Goal: Information Seeking & Learning: Learn about a topic

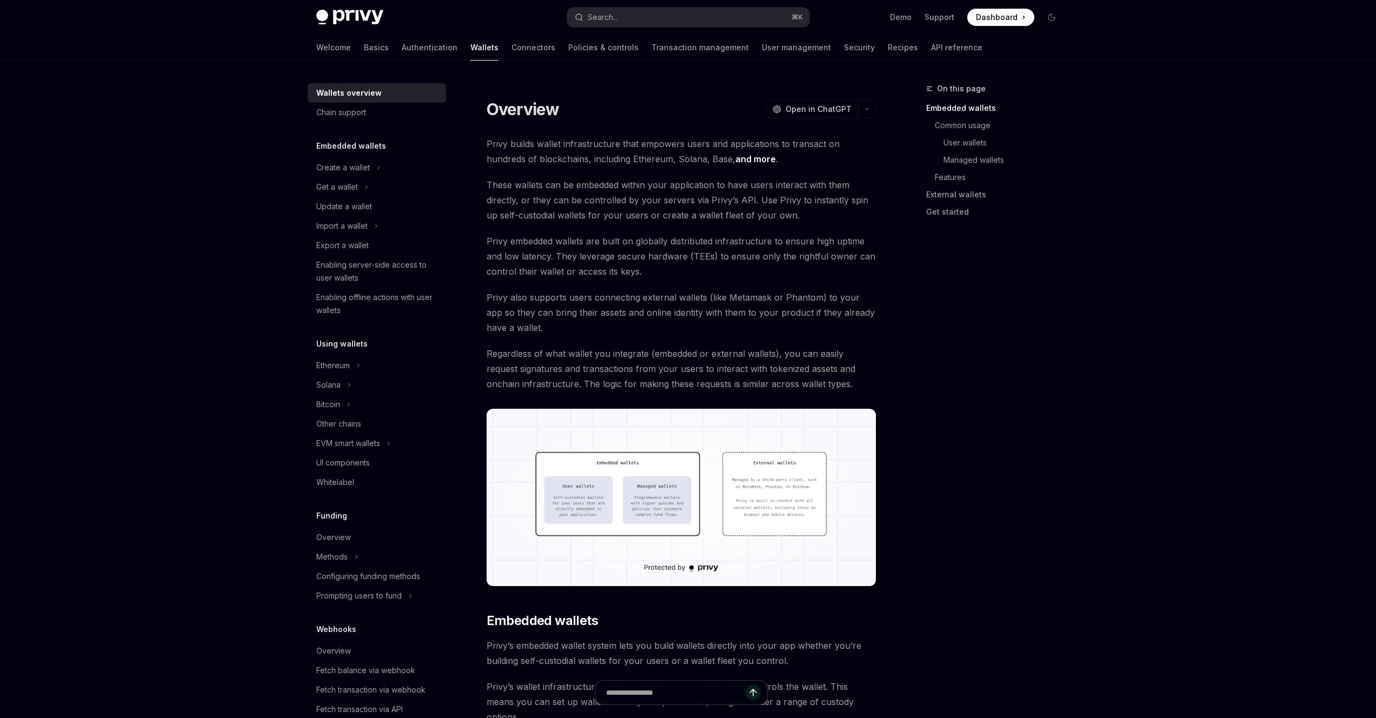
click at [635, 266] on span "Privy embedded wallets are built on globally distributed infrastructure to ensu…" at bounding box center [682, 256] width 390 height 45
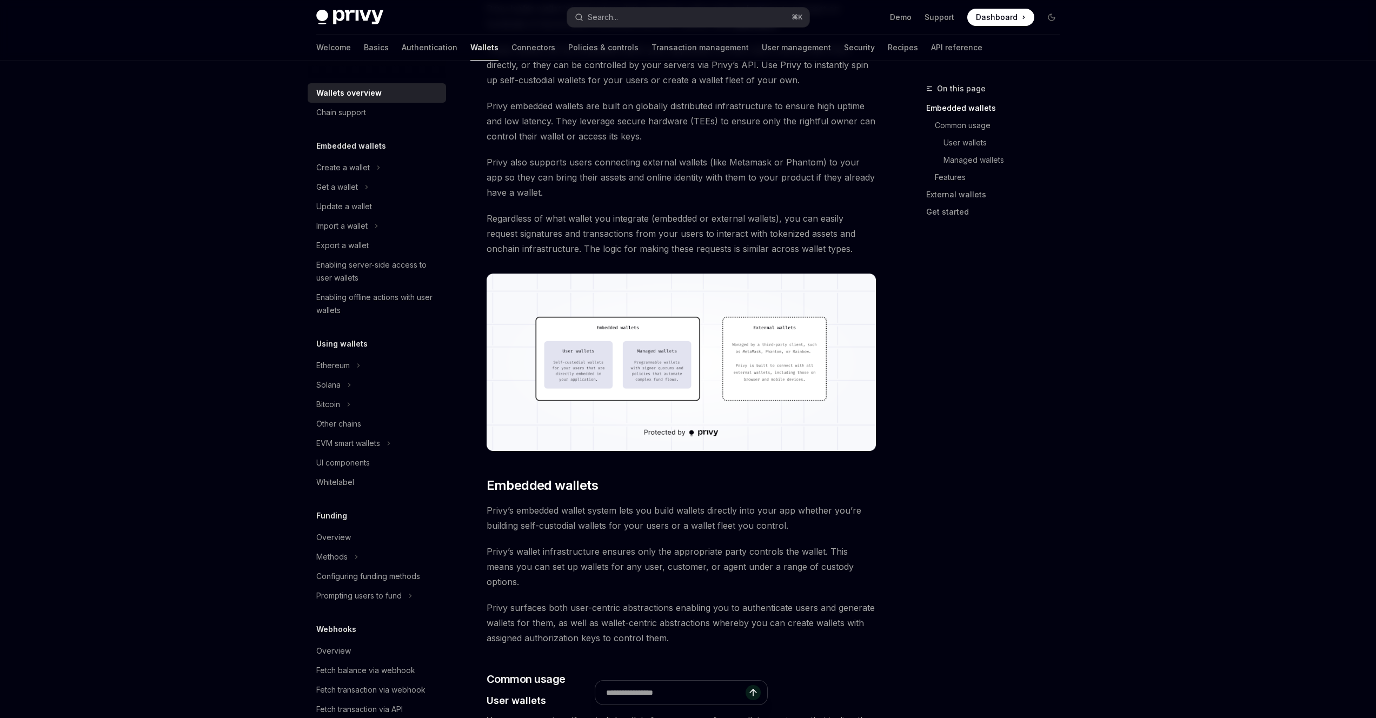
scroll to position [128, 0]
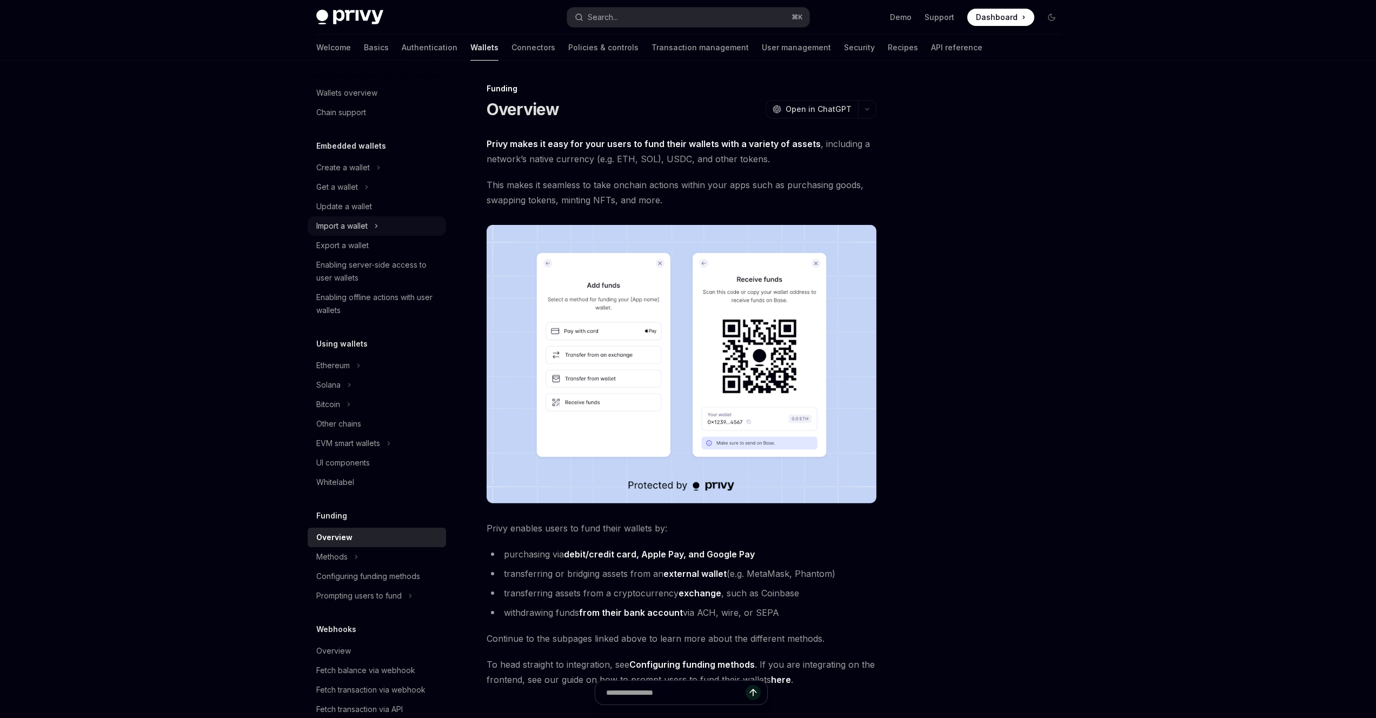
click at [375, 227] on icon at bounding box center [376, 226] width 4 height 13
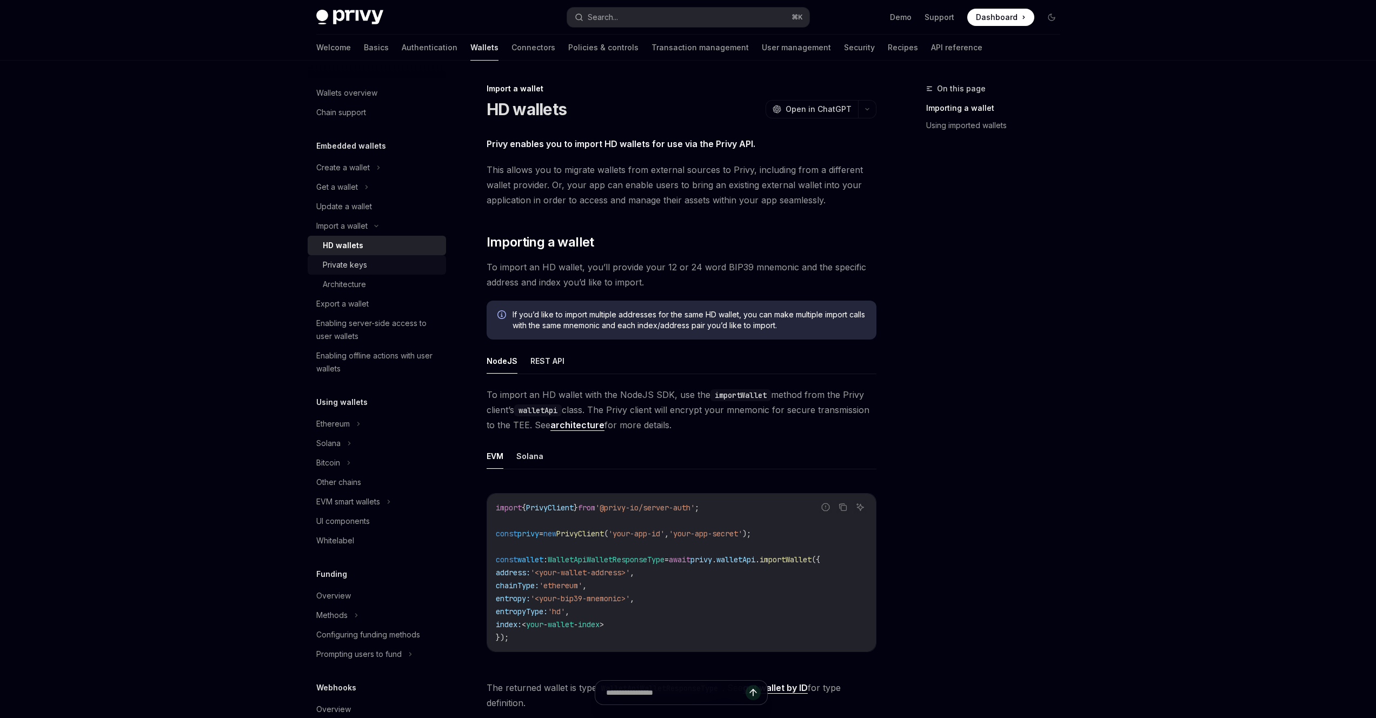
click at [355, 261] on div "Private keys" at bounding box center [345, 264] width 44 height 13
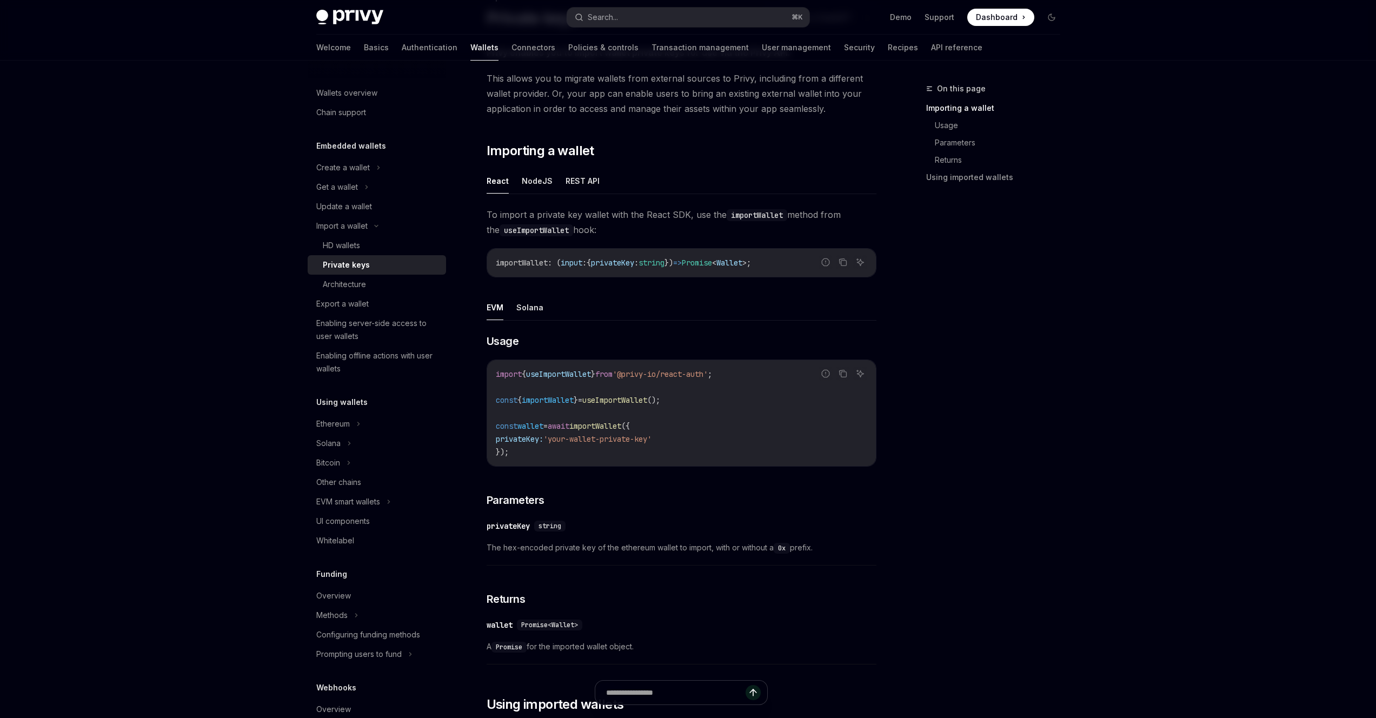
scroll to position [315, 0]
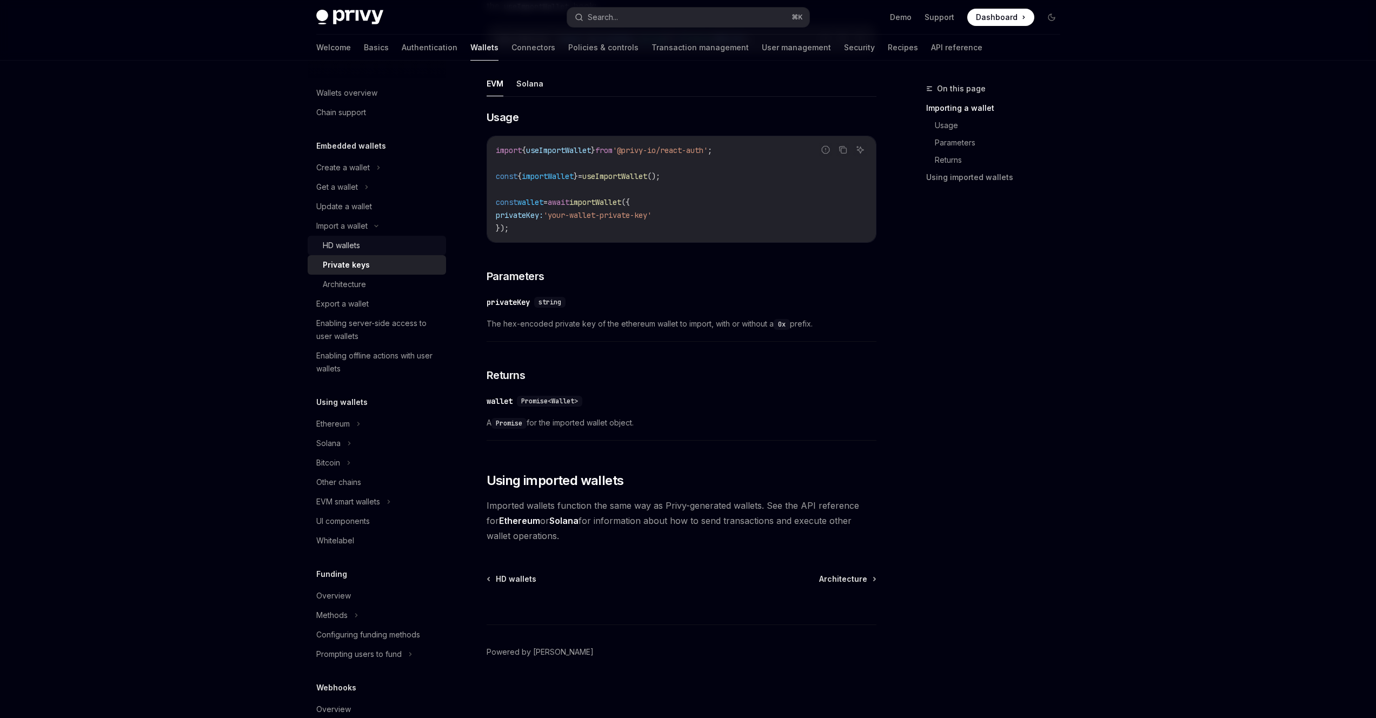
click at [332, 241] on div "HD wallets" at bounding box center [341, 245] width 37 height 13
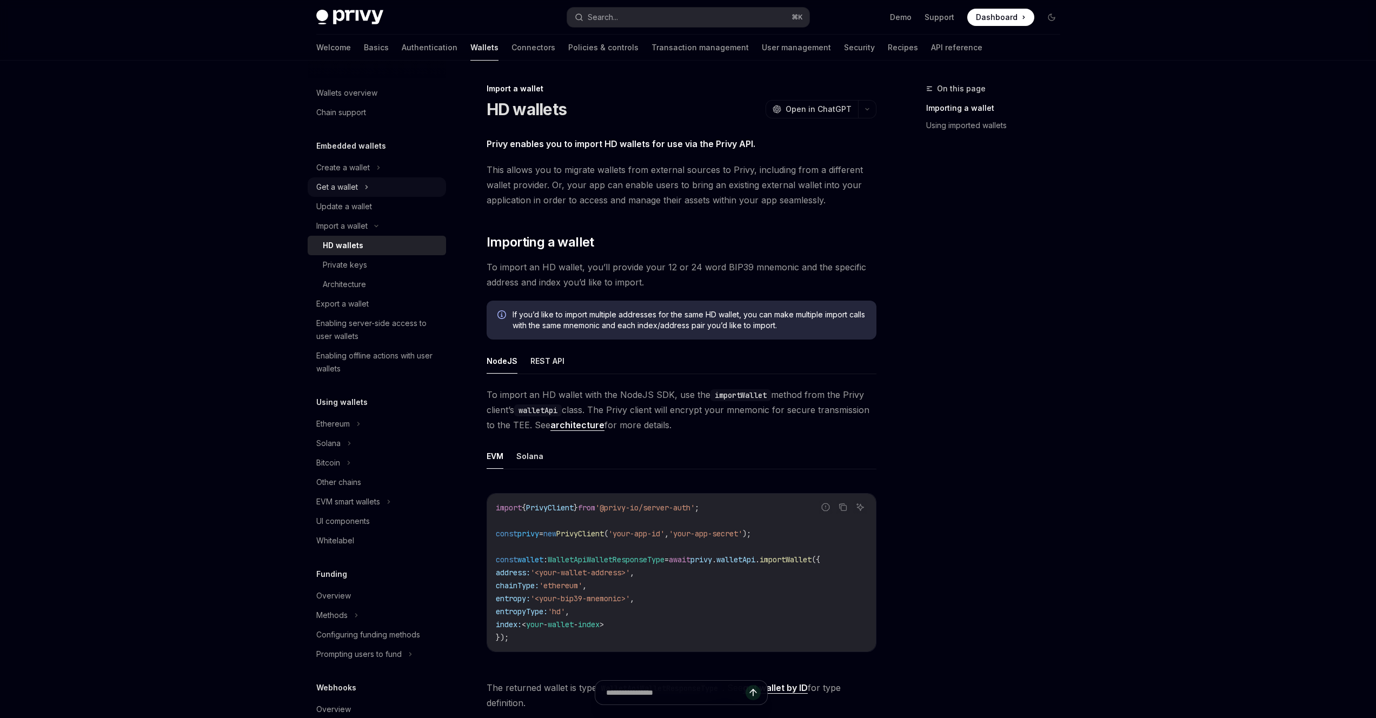
click at [348, 185] on div "Get a wallet" at bounding box center [337, 187] width 42 height 13
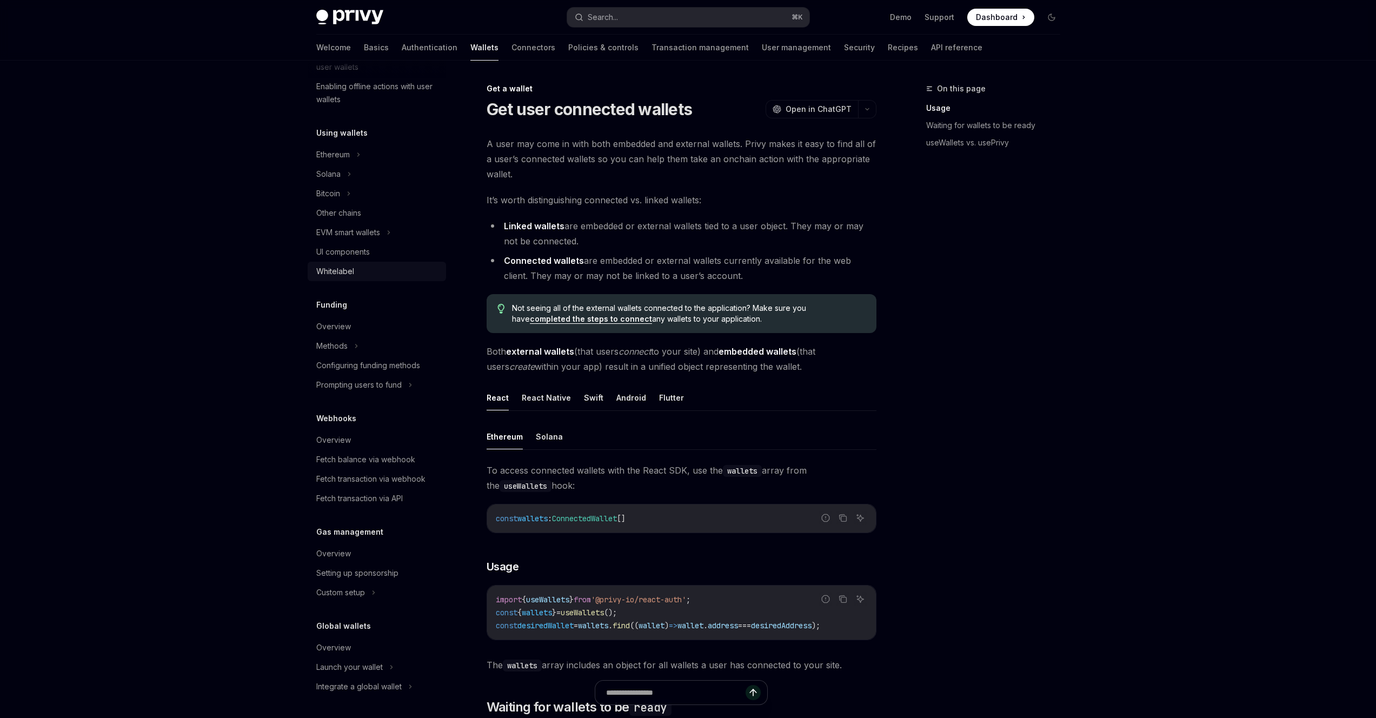
scroll to position [7, 0]
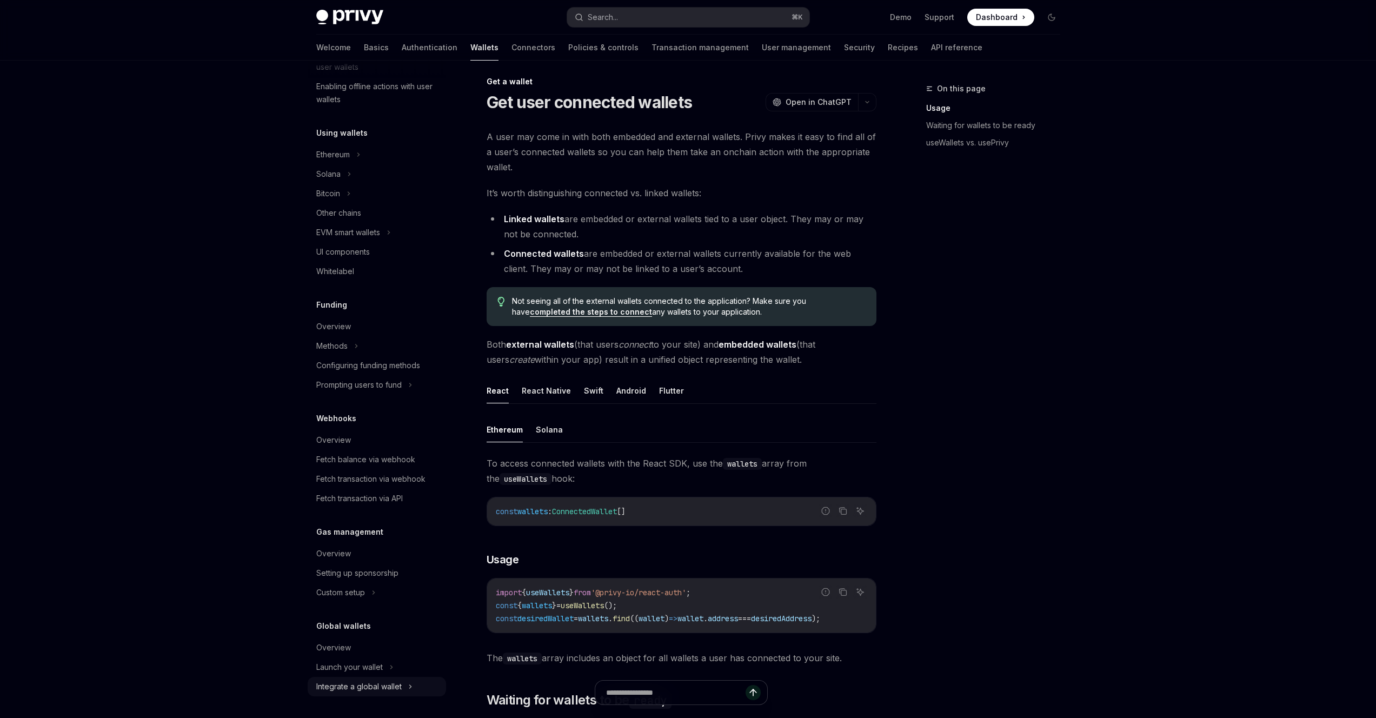
click at [350, 685] on div "Integrate a global wallet" at bounding box center [358, 686] width 85 height 13
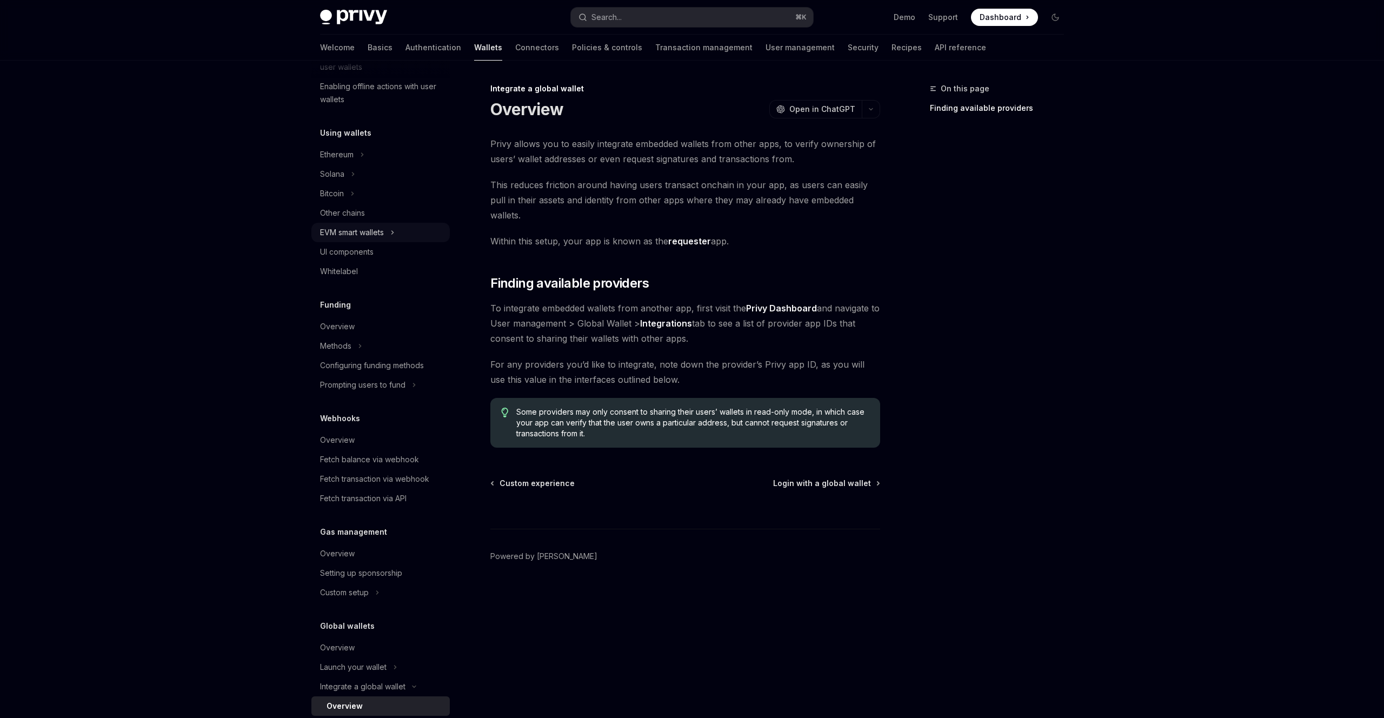
click at [361, 237] on div "EVM smart wallets" at bounding box center [352, 232] width 64 height 13
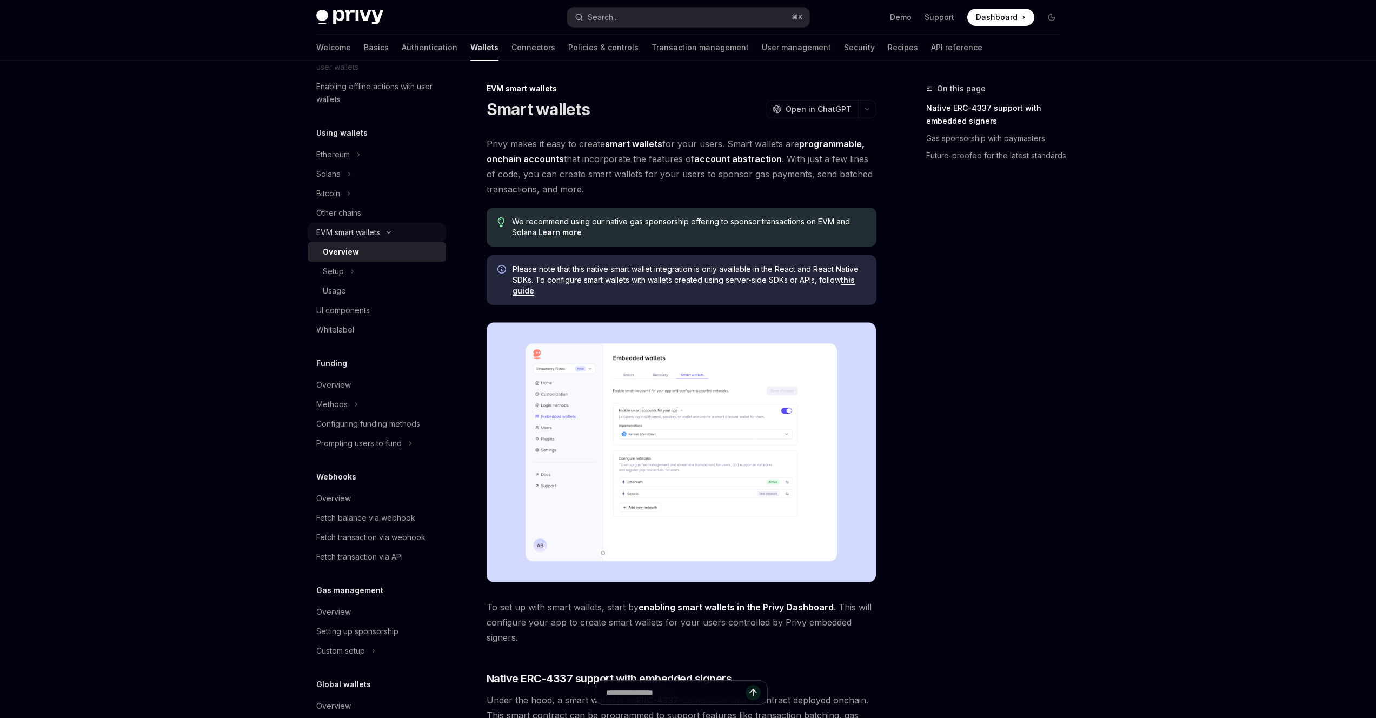
click at [345, 231] on div "EVM smart wallets" at bounding box center [348, 232] width 64 height 13
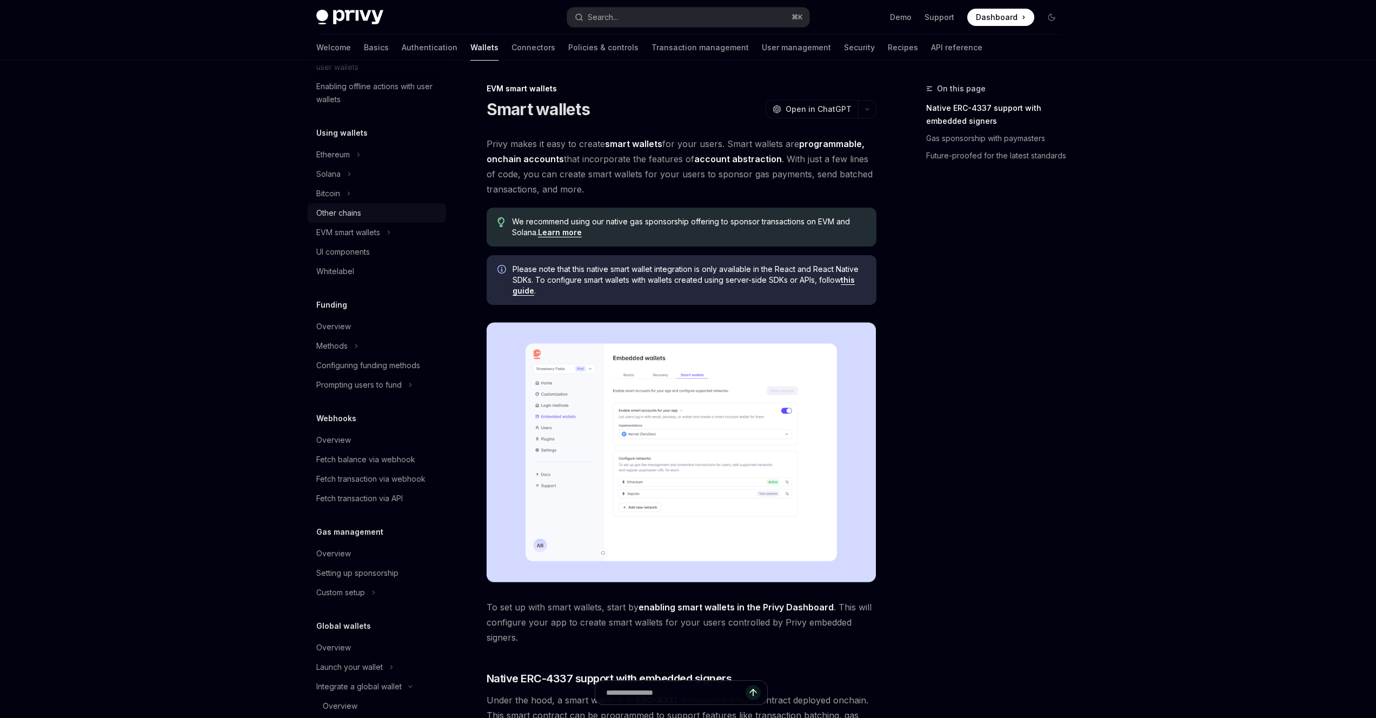
click at [347, 217] on div "Other chains" at bounding box center [338, 213] width 45 height 13
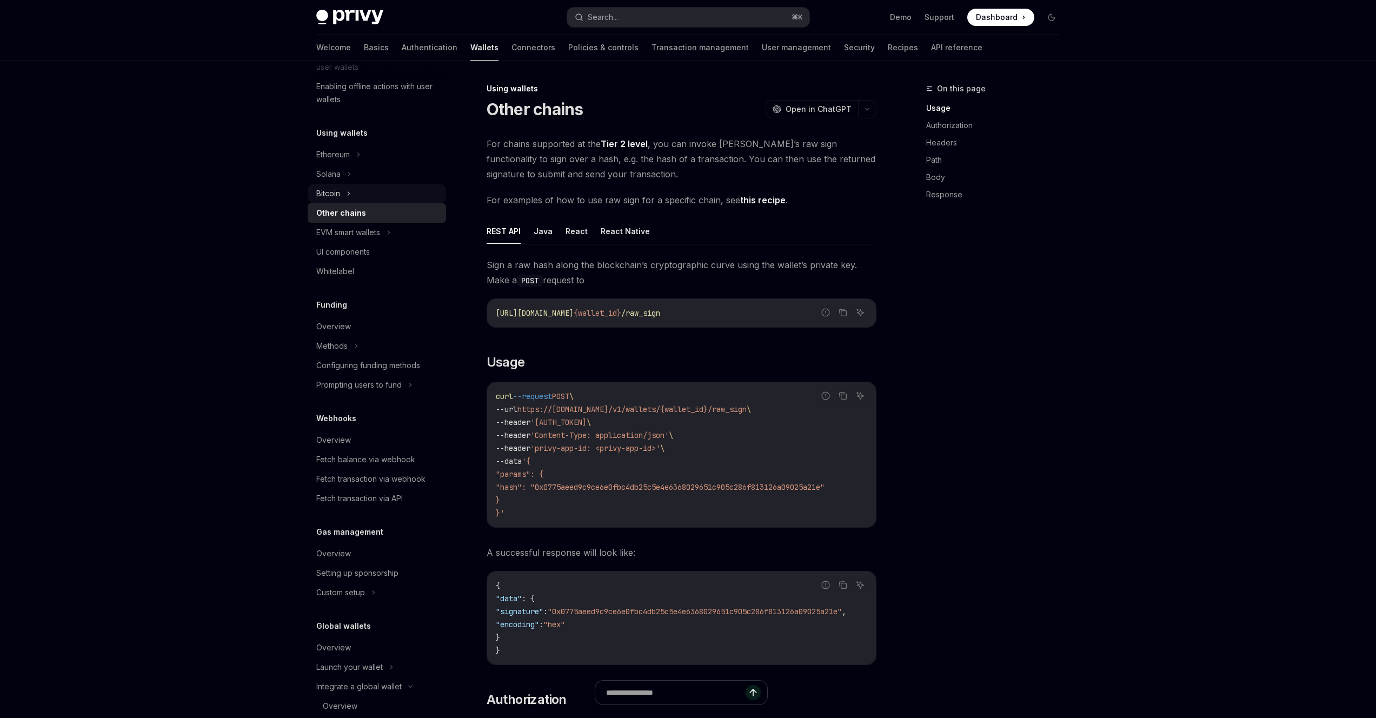
click at [337, 196] on div "Bitcoin" at bounding box center [328, 193] width 24 height 13
type textarea "*"
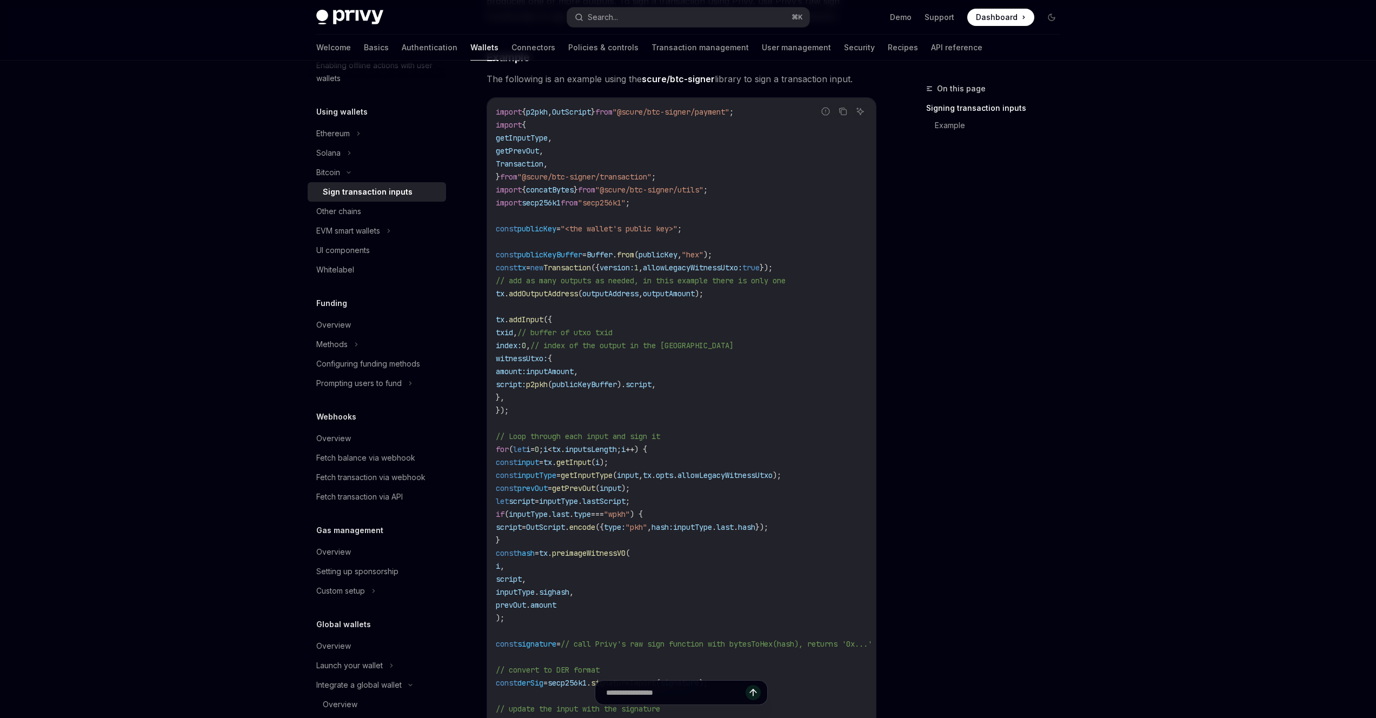
scroll to position [19, 0]
